Goal: Information Seeking & Learning: Check status

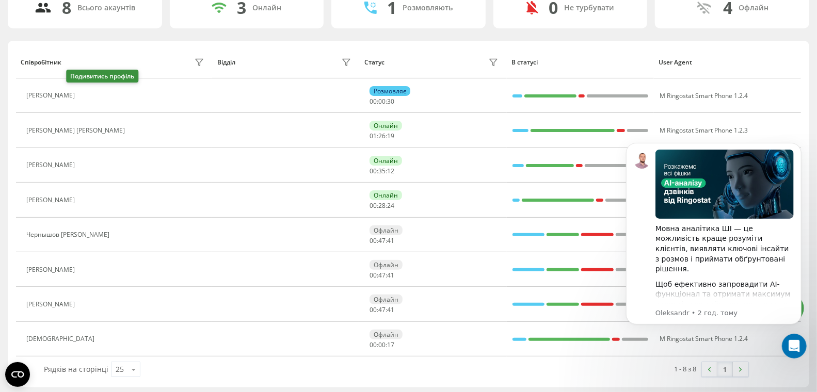
click at [80, 93] on button at bounding box center [86, 97] width 12 height 14
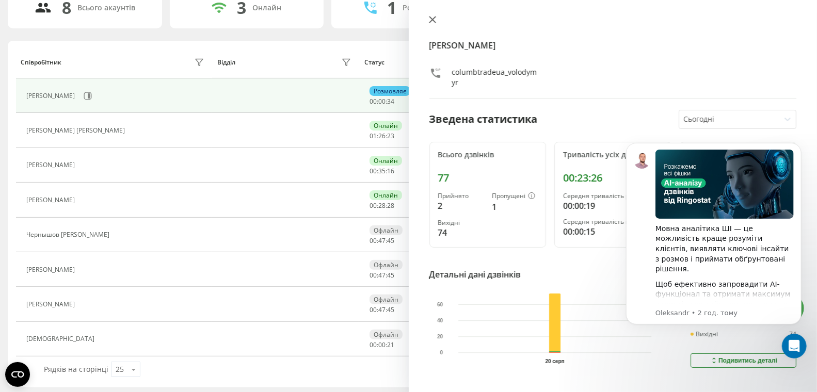
click at [433, 20] on icon at bounding box center [432, 20] width 6 height 6
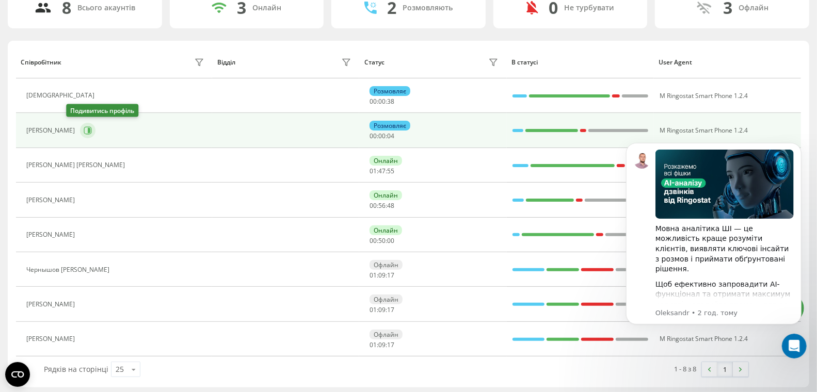
click at [88, 128] on icon at bounding box center [89, 130] width 3 height 5
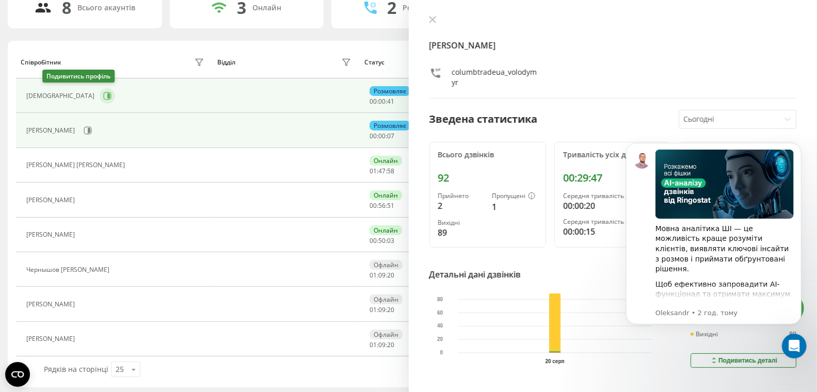
click at [100, 93] on button at bounding box center [107, 95] width 15 height 15
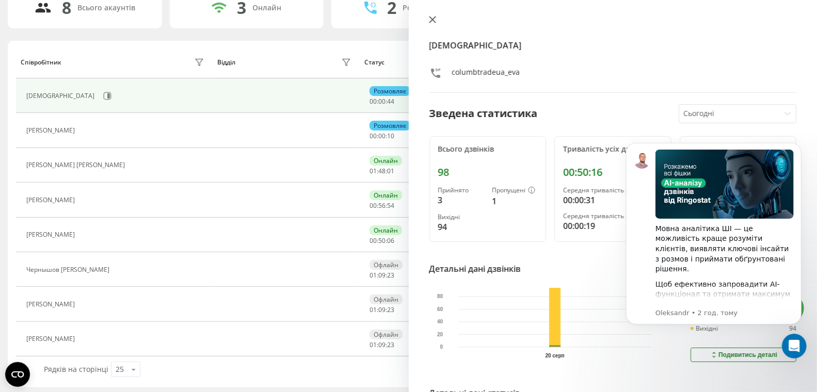
click at [435, 20] on icon at bounding box center [432, 19] width 7 height 7
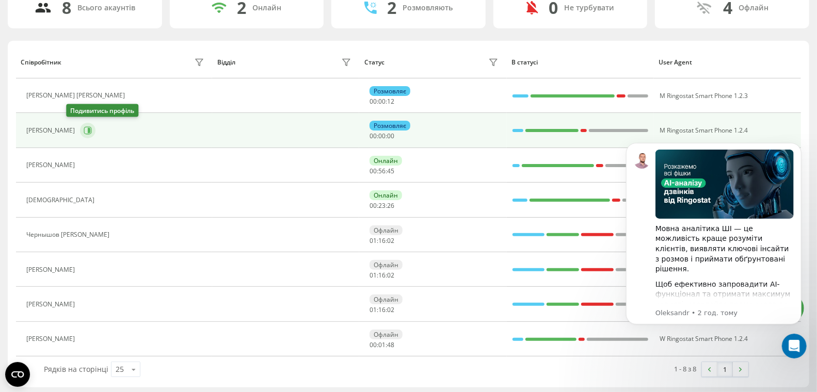
click at [88, 128] on icon at bounding box center [89, 130] width 3 height 5
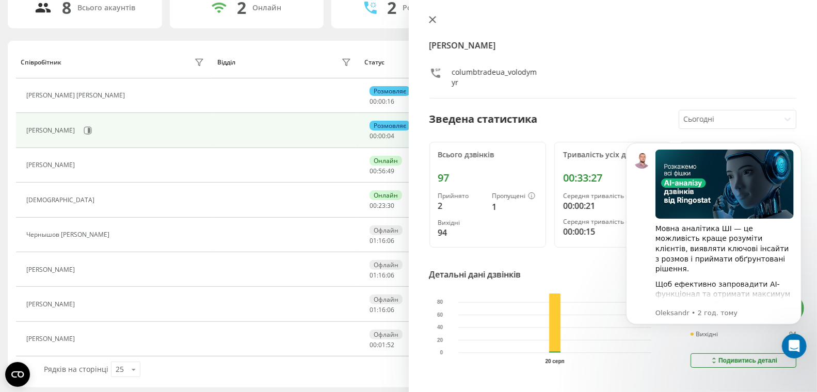
click at [433, 20] on icon at bounding box center [432, 20] width 6 height 6
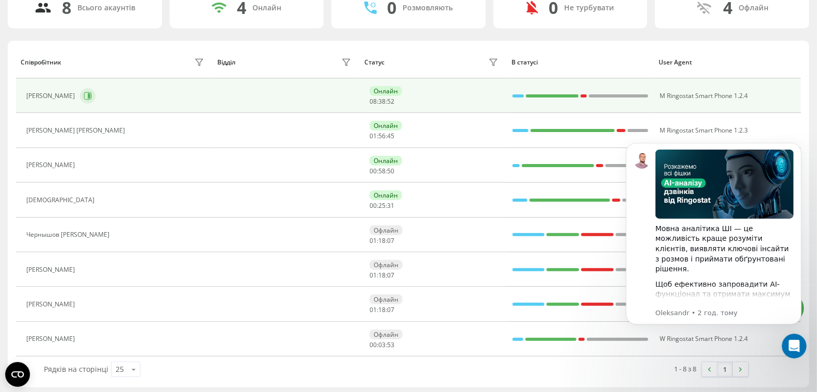
click at [80, 91] on button at bounding box center [87, 95] width 15 height 15
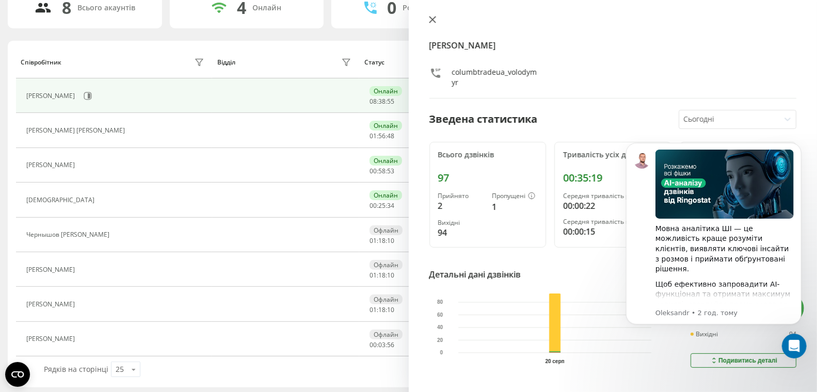
click at [433, 22] on icon at bounding box center [432, 19] width 7 height 7
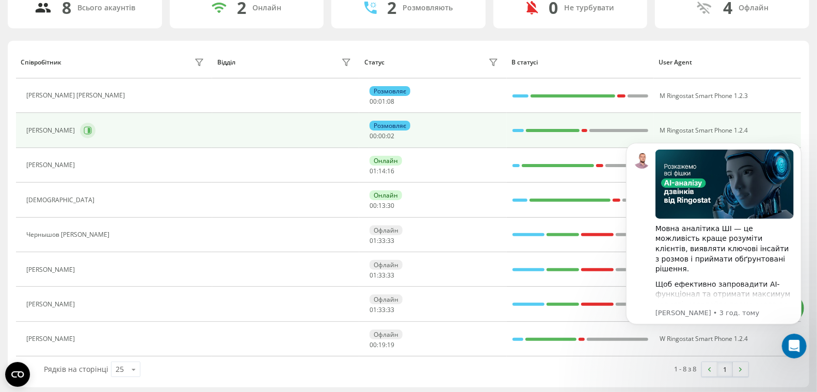
click at [84, 129] on icon at bounding box center [88, 130] width 8 height 8
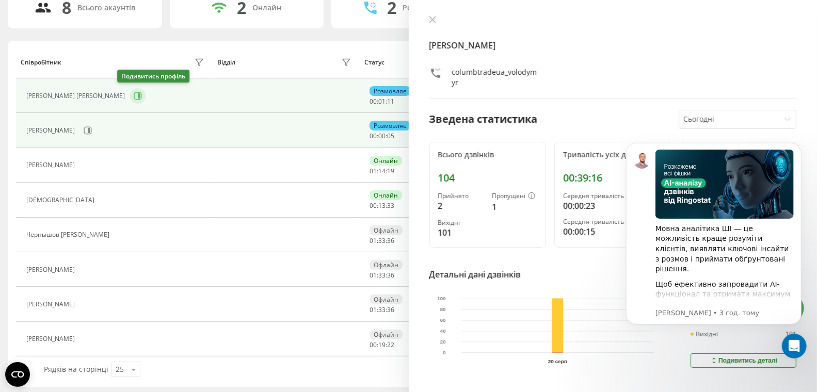
click at [134, 94] on icon at bounding box center [138, 96] width 8 height 8
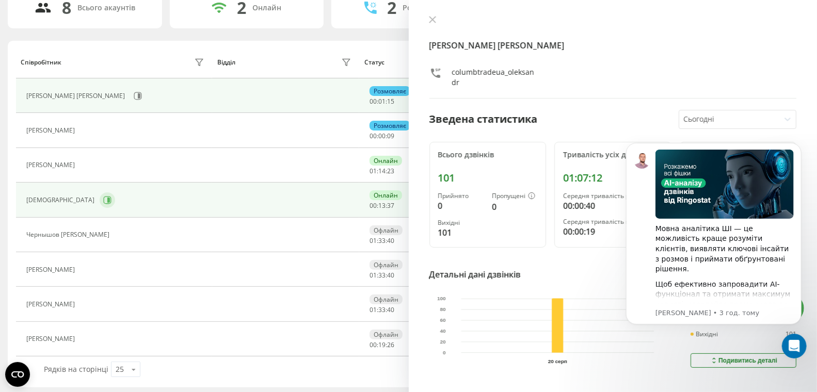
click at [103, 199] on icon at bounding box center [107, 200] width 8 height 8
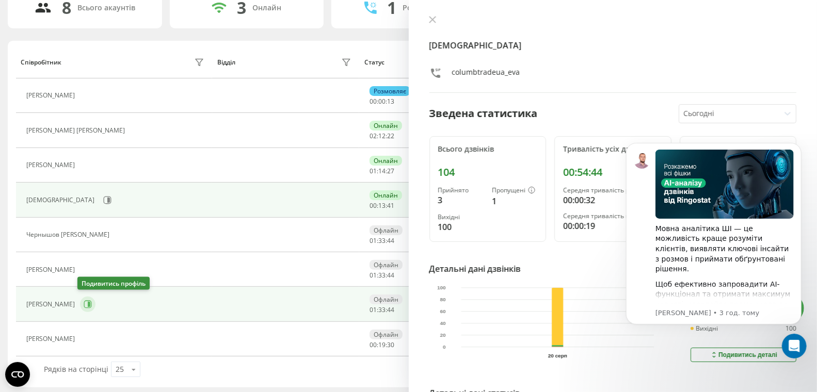
click at [85, 302] on icon at bounding box center [88, 304] width 8 height 8
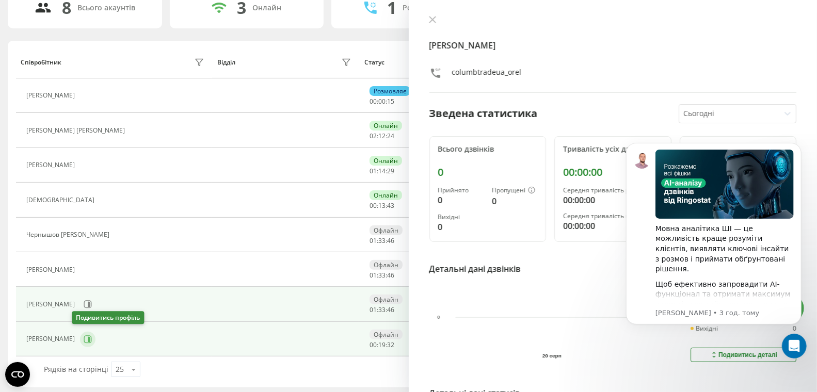
click at [88, 337] on icon at bounding box center [89, 339] width 3 height 5
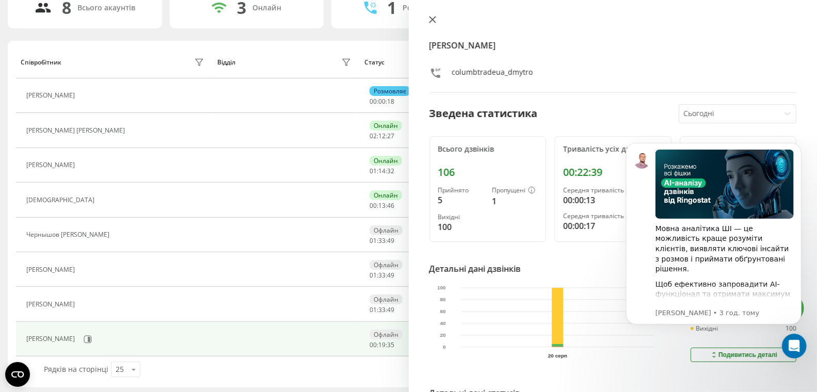
click at [434, 21] on icon at bounding box center [432, 20] width 6 height 6
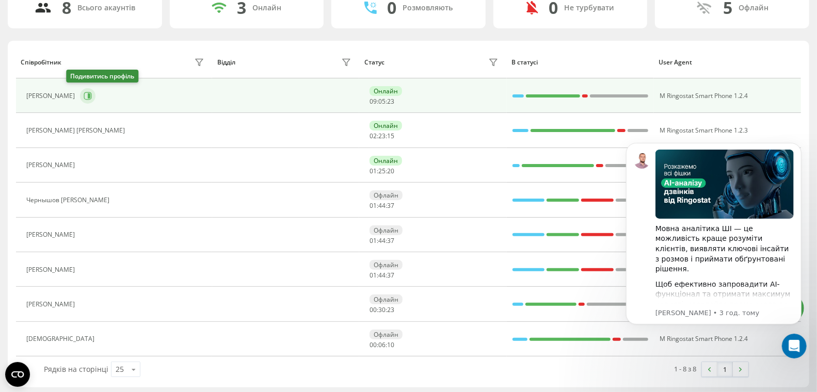
click at [84, 93] on icon at bounding box center [88, 96] width 8 height 8
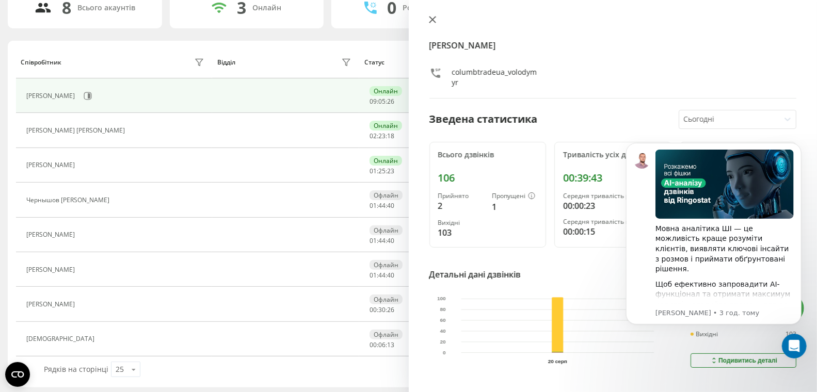
click at [434, 20] on icon at bounding box center [432, 19] width 7 height 7
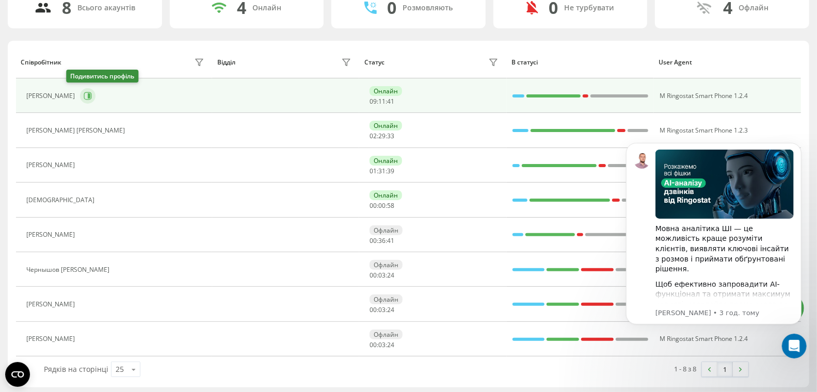
click at [84, 95] on icon at bounding box center [88, 96] width 8 height 8
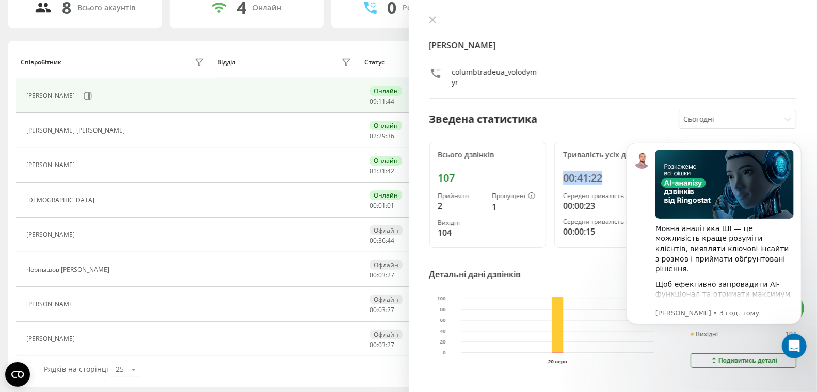
drag, startPoint x: 609, startPoint y: 180, endPoint x: 562, endPoint y: 180, distance: 47.0
click at [563, 180] on div "00:41:22" at bounding box center [613, 178] width 100 height 12
copy div "00:41:22"
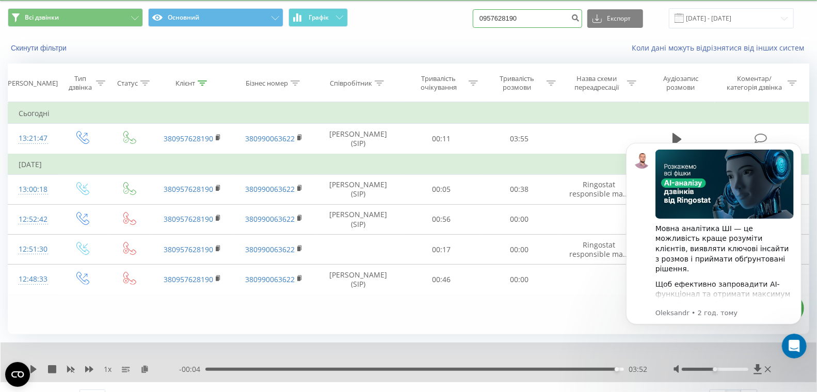
drag, startPoint x: 555, startPoint y: 19, endPoint x: 499, endPoint y: 18, distance: 55.7
click at [499, 18] on div "Всі дзвінки Основний Графік 0957628190 Експорт .csv .xls .xlsx [DATE] - [DATE]" at bounding box center [409, 18] width 802 height 20
paste input "87482118"
type input "0987482118"
click at [580, 14] on icon "submit" at bounding box center [575, 16] width 9 height 6
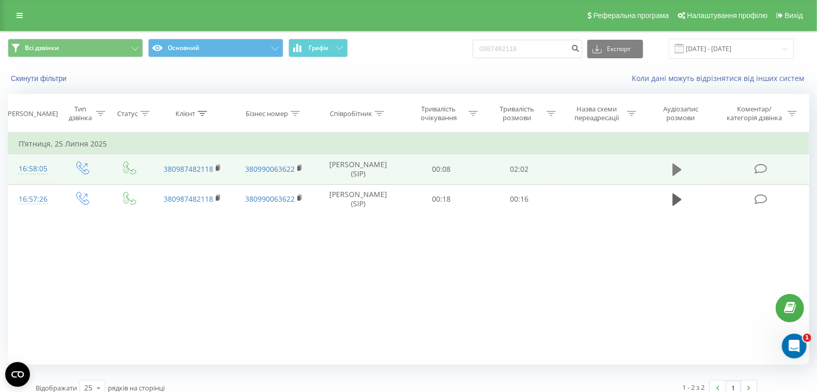
click at [677, 169] on icon at bounding box center [677, 170] width 9 height 12
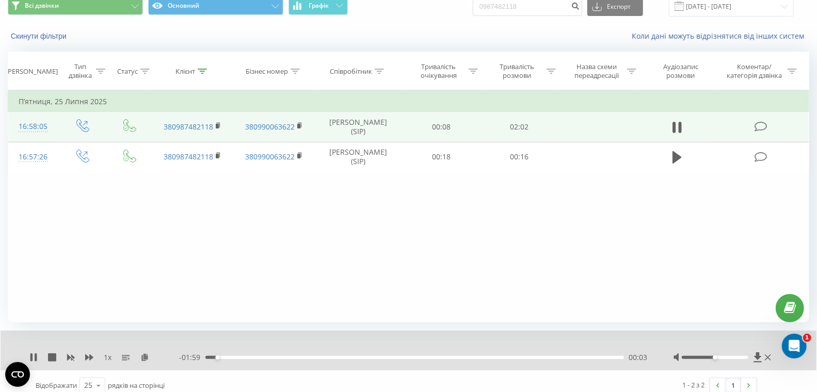
scroll to position [51, 0]
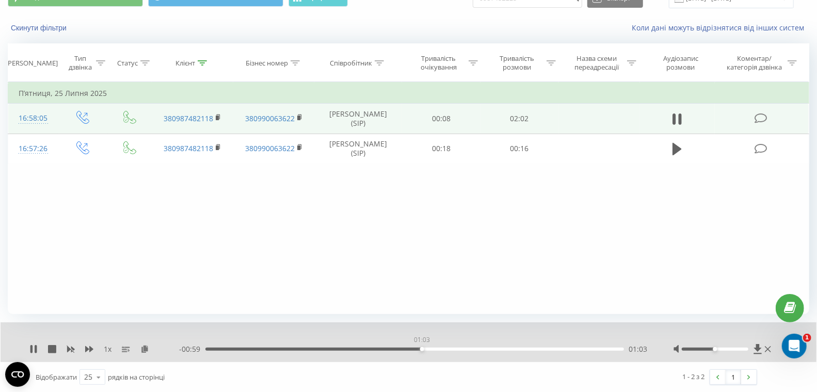
click at [422, 348] on div "01:03" at bounding box center [414, 349] width 419 height 3
click at [436, 348] on div "01:04" at bounding box center [414, 349] width 419 height 3
